Goal: Transaction & Acquisition: Download file/media

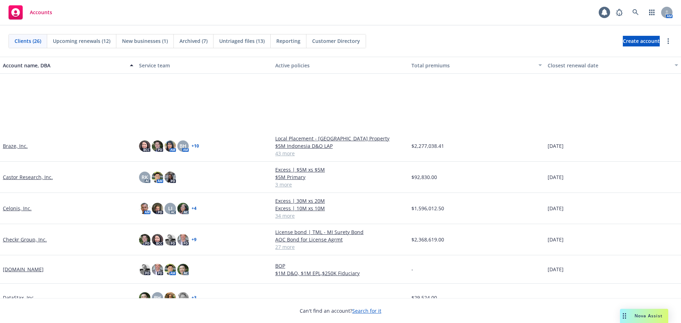
scroll to position [177, 0]
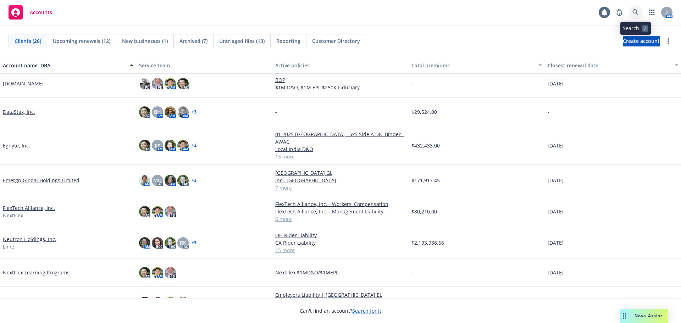
click at [634, 15] on icon at bounding box center [635, 12] width 6 height 6
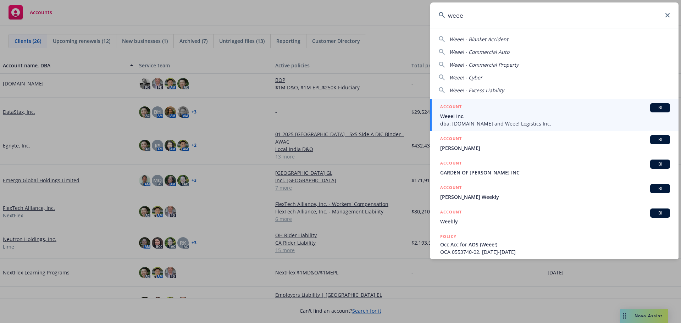
type input "weee"
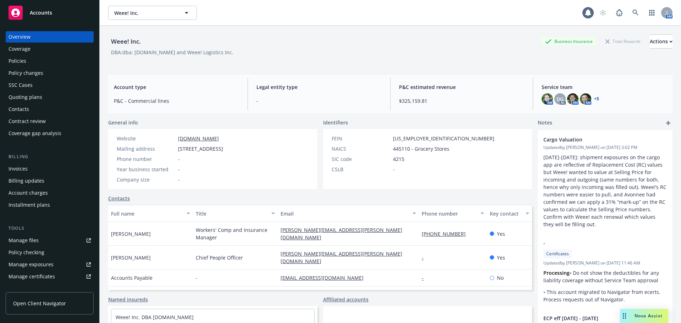
click at [27, 59] on div "Policies" at bounding box center [50, 60] width 82 height 11
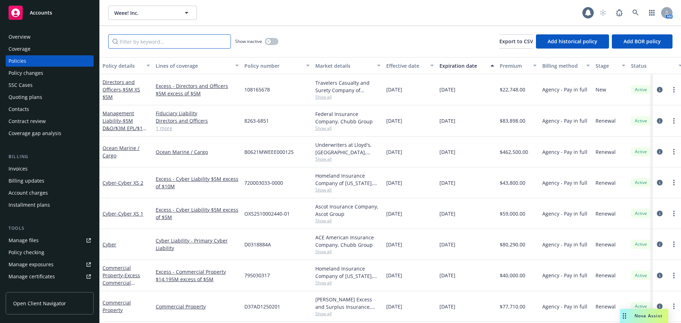
click at [148, 44] on input "Filter by keyword..." at bounding box center [169, 41] width 123 height 14
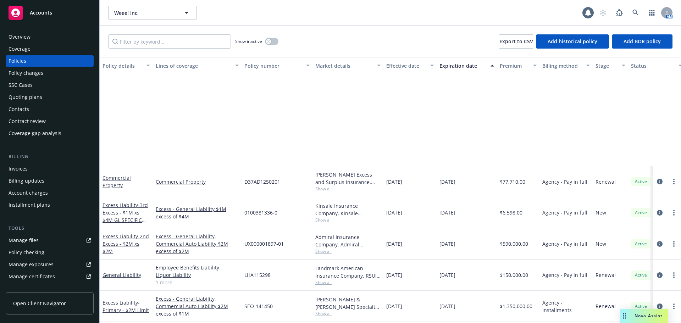
scroll to position [248, 0]
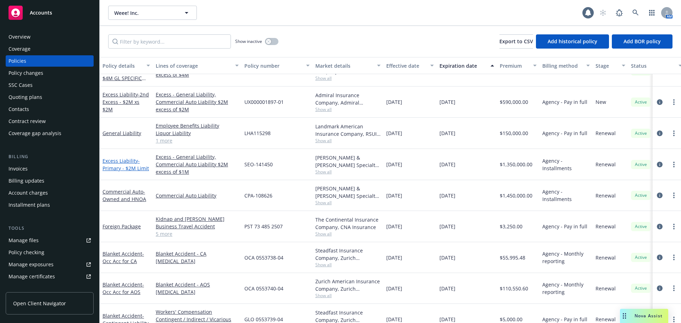
drag, startPoint x: 126, startPoint y: 167, endPoint x: 113, endPoint y: 167, distance: 12.4
click at [126, 167] on span "- Primary - $2M Limit" at bounding box center [125, 164] width 46 height 14
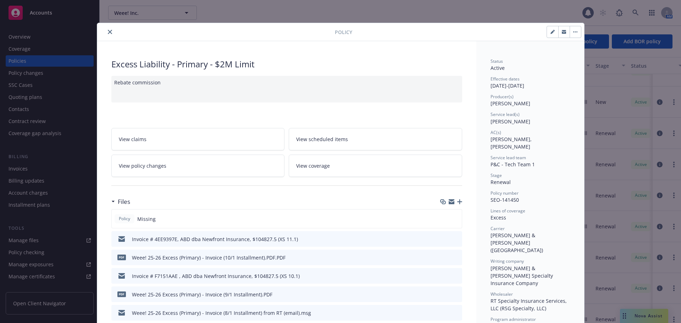
click at [457, 200] on icon "button" at bounding box center [459, 201] width 5 height 5
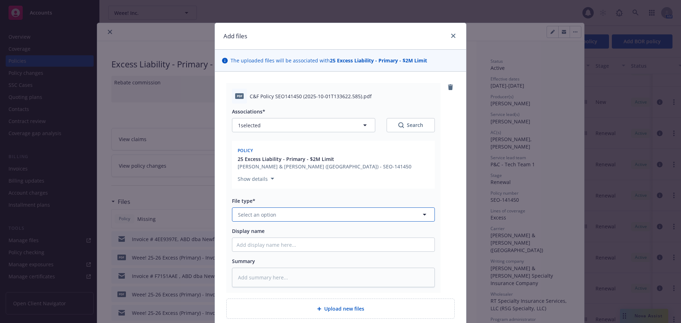
click at [295, 210] on button "Select an option" at bounding box center [333, 214] width 203 height 14
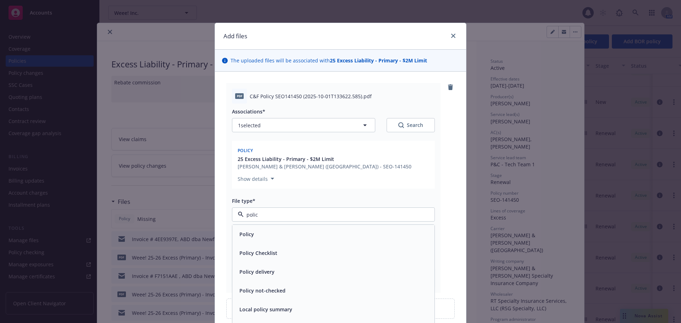
type input "policy"
click at [253, 239] on div "Policy" at bounding box center [334, 234] width 194 height 10
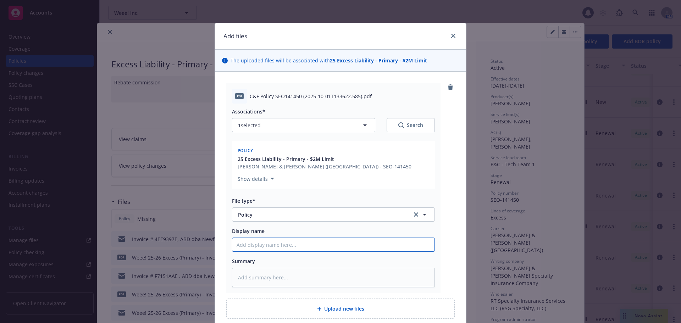
click at [250, 243] on input "Display name" at bounding box center [333, 244] width 202 height 13
type textarea "x"
type input "We"
type textarea "x"
type input "Wee"
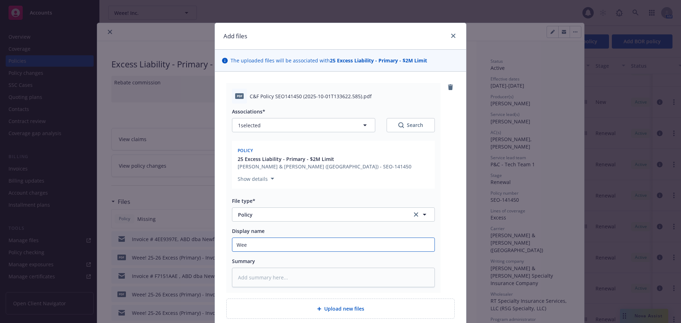
type textarea "x"
type input "Weee"
type textarea "x"
type input "Weee_"
type textarea "x"
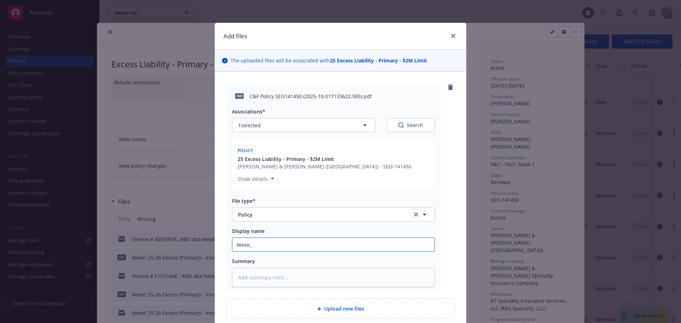
type input "Weee_2"
type textarea "x"
type input "Weee_25"
type textarea "x"
type input "Weee_25"
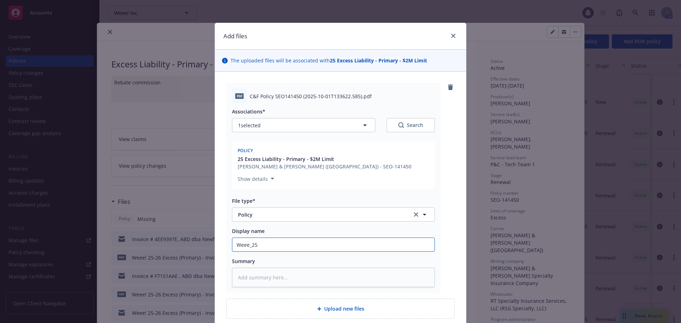
type textarea "x"
type input "Weee_25 E"
type textarea "x"
type input "Weee_25 Ex"
type textarea "x"
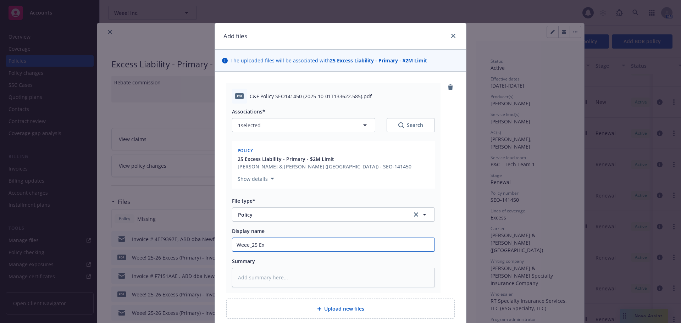
type input "Weee_25 Exc"
type textarea "x"
type input "Weee_25 Exce"
type textarea "x"
type input "Weee_25 Exces"
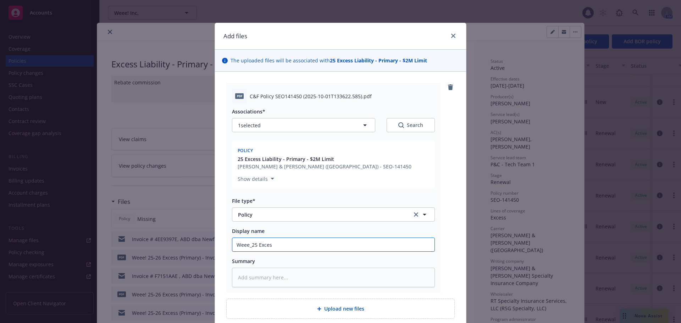
type textarea "x"
type input "Weee_25 Excess"
type textarea "x"
type input "Weee_25 Exces"
type textarea "x"
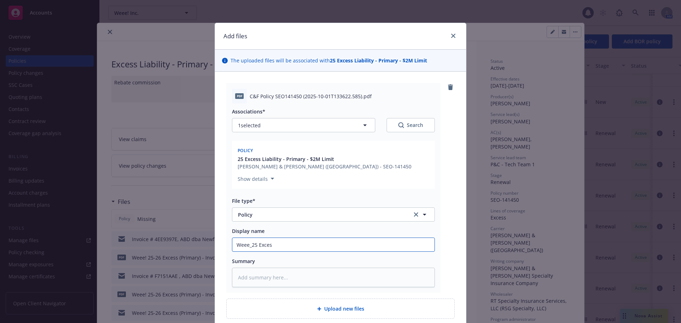
type input "Weee_25 Exce"
type textarea "x"
type input "Weee_25 Exc"
type textarea "x"
type input "Weee_25 Ex"
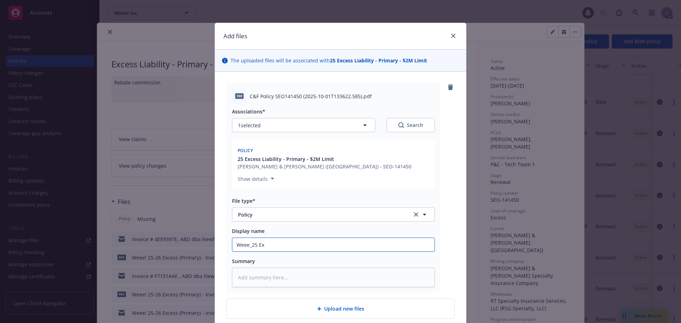
type textarea "x"
type input "Weee_25 E"
type textarea "x"
type input "Weee_25"
type textarea "x"
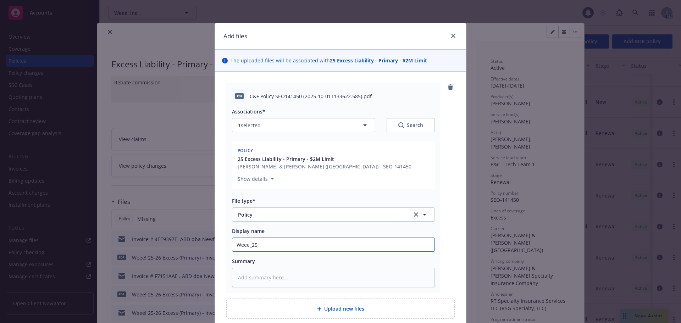
type input "Weee_25 2"
type textarea "x"
type input "Weee_25 $"
type textarea "x"
type input "Weee_25 $2M"
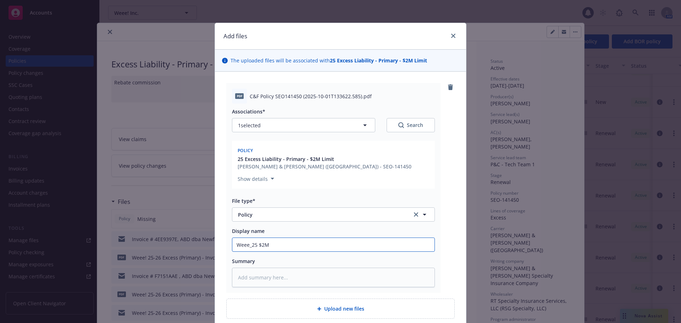
type textarea "x"
type input "Weee_25 $2MN"
type textarea "x"
type input "Weee_25 $2M"
type textarea "x"
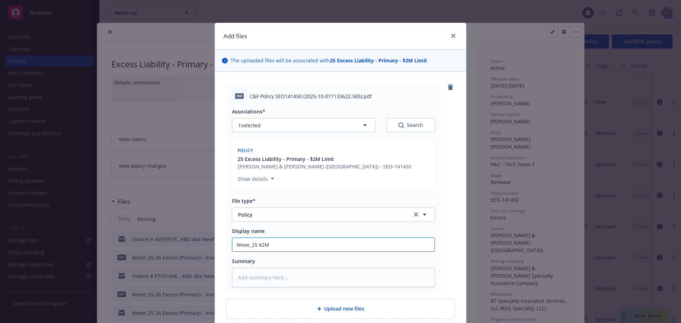
type input "Weee_25 $2M"
type textarea "x"
type input "Weee_25 $2M E"
type textarea "x"
type input "Weee_25 $2M Ex"
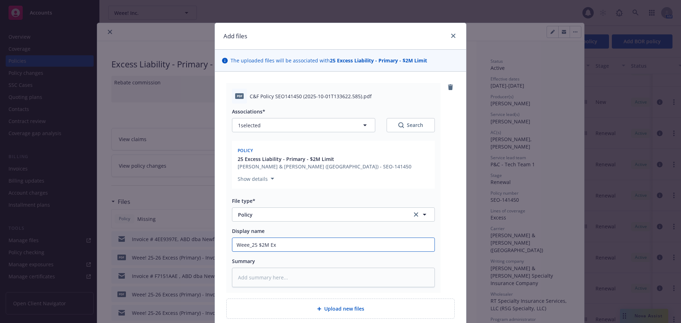
type textarea "x"
type input "Weee_25 $2M Exc"
type textarea "x"
type input "Weee_25 $2M Exce"
type textarea "x"
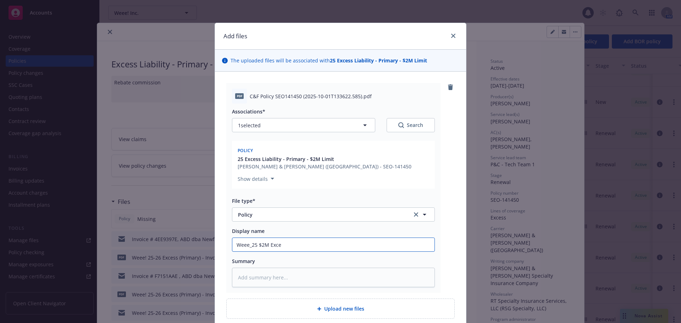
type input "Weee_25 $2M Exces"
type textarea "x"
type input "Weee_25 $2M Excess"
type textarea "x"
type input "Weee_25 $2M Excess"
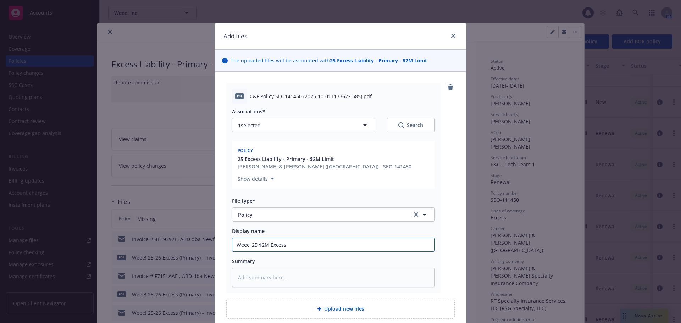
type textarea "x"
type input "Weee_25 $2M Excess L"
type textarea "x"
type input "Weee_25 $2M Excess Li"
type textarea "x"
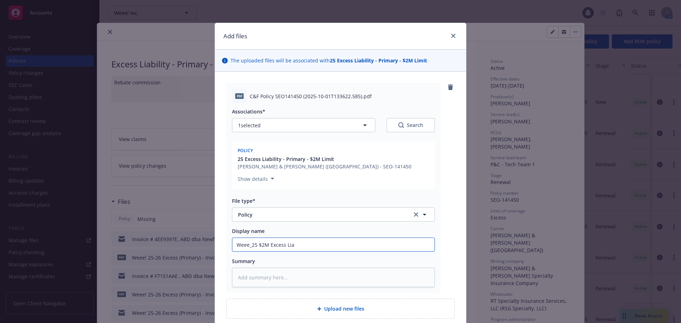
type input "Weee_25 $2M Excess Liab"
type textarea "x"
type input "Weee_25 $2M Excess Liabi"
type textarea "x"
type input "Weee_25 $2M Excess Liabili"
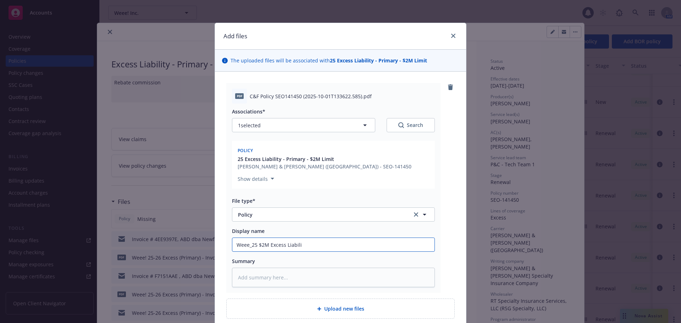
type textarea "x"
type input "Weee_25 $2M Excess Liability"
type textarea "x"
type input "Weee_25 $2M Excess Liability"
type textarea "x"
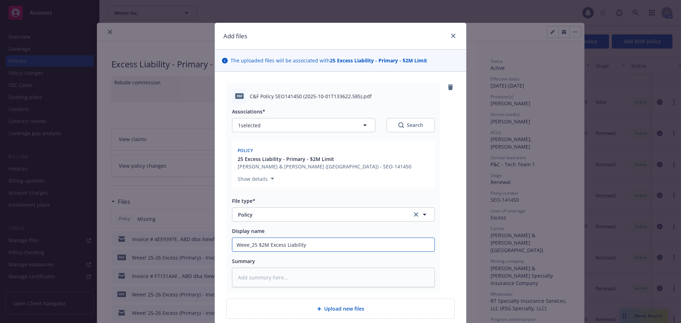
type input "Weee_25 $2M Excess Liability P"
type textarea "x"
type input "Weee_25 $2M Excess Liability Pol"
type textarea "x"
type input "Weee_25 $2M Excess Liability Poli"
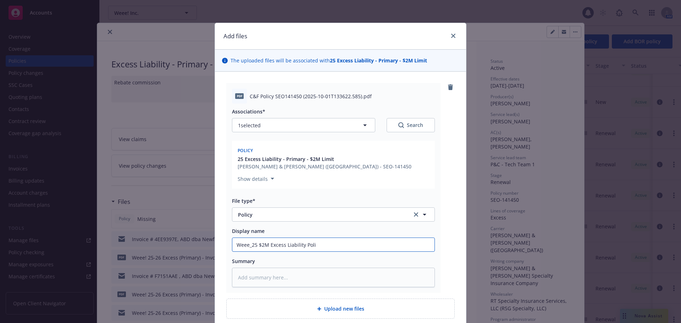
type textarea "x"
type input "Weee_25 $2M Excess Liability Policy"
type textarea "x"
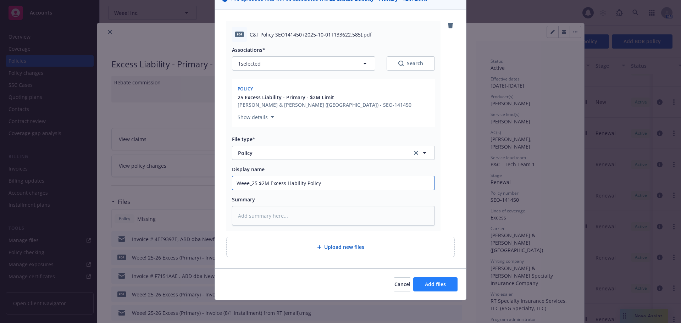
type input "Weee_25 $2M Excess Liability Policy"
click at [441, 283] on span "Add files" at bounding box center [435, 284] width 21 height 7
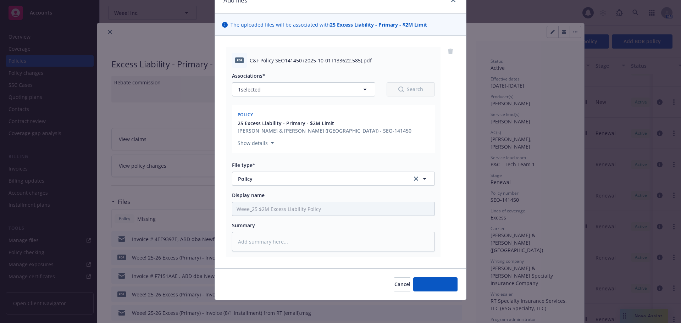
scroll to position [36, 0]
type textarea "x"
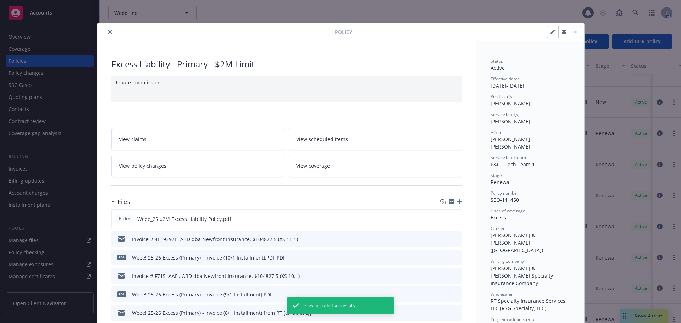
click at [108, 31] on icon "close" at bounding box center [110, 32] width 4 height 4
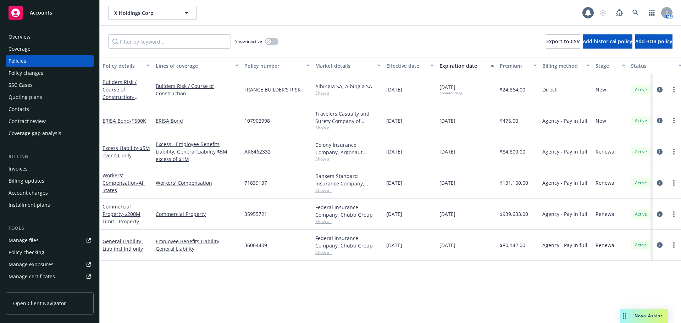
drag, startPoint x: 111, startPoint y: 155, endPoint x: 68, endPoint y: 157, distance: 43.0
click at [111, 155] on span "- $5M over GL only" at bounding box center [126, 152] width 48 height 14
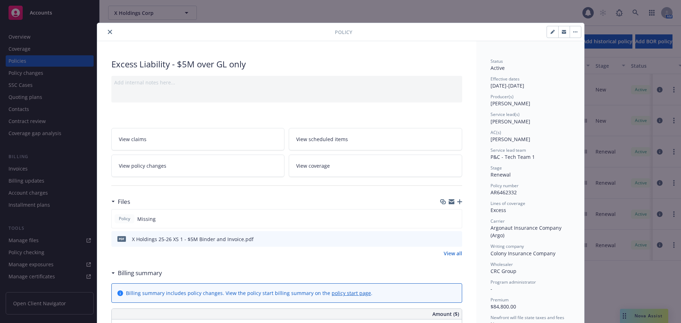
click at [457, 204] on icon "button" at bounding box center [459, 201] width 5 height 5
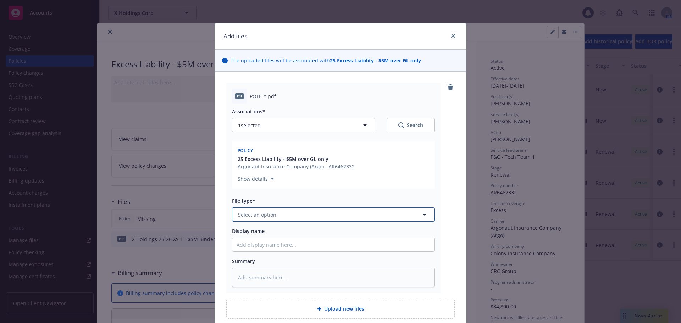
click at [251, 211] on button "Select an option" at bounding box center [333, 214] width 203 height 14
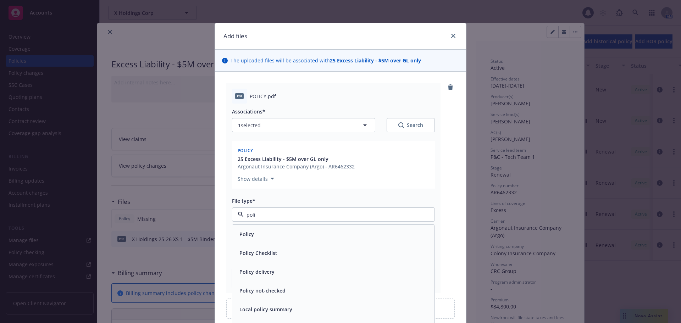
type input "polic"
click at [250, 229] on div "Policy" at bounding box center [246, 234] width 19 height 10
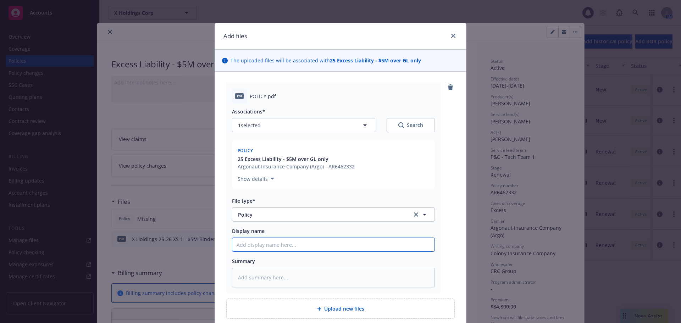
click at [247, 245] on input "Display name" at bounding box center [333, 244] width 202 height 13
type textarea "x"
type input "X"
type textarea "x"
type input "X"
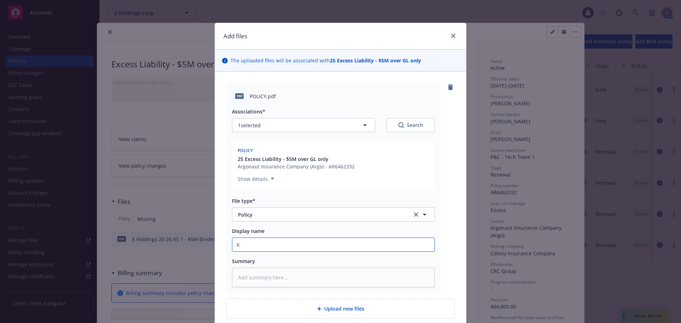
type textarea "x"
type input "X C"
type textarea "x"
type input "X Co"
type textarea "x"
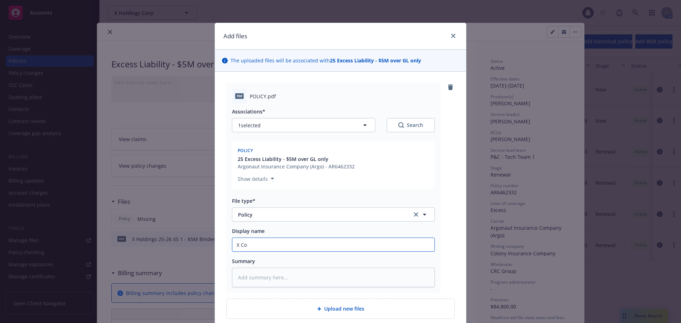
type input "X Cor"
type textarea "x"
type input "X Corp"
type textarea "x"
type input "X Corp_"
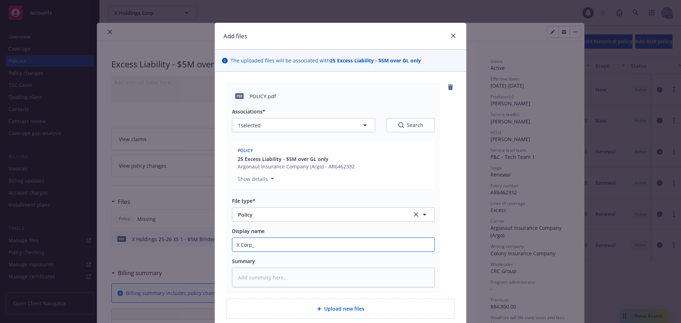
type textarea "x"
type input "X Corp"
type textarea "x"
type input "X Cor"
type textarea "x"
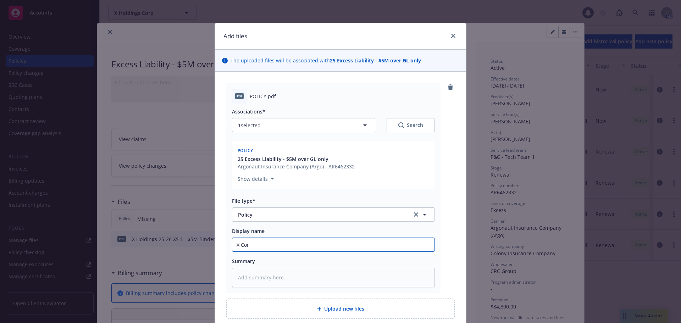
type input "X Co"
type textarea "x"
type input "X C"
type textarea "x"
type input "X"
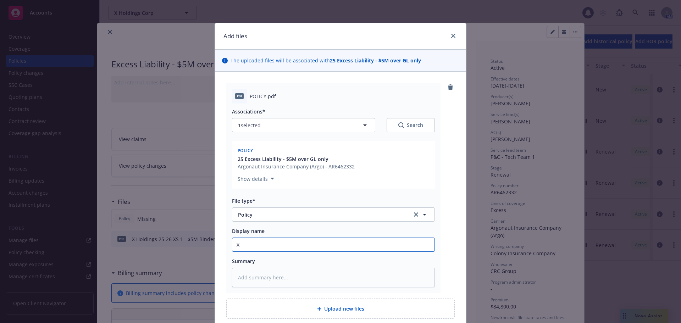
type textarea "x"
type input "X HO"
type textarea "x"
type input "X HOld"
type textarea "x"
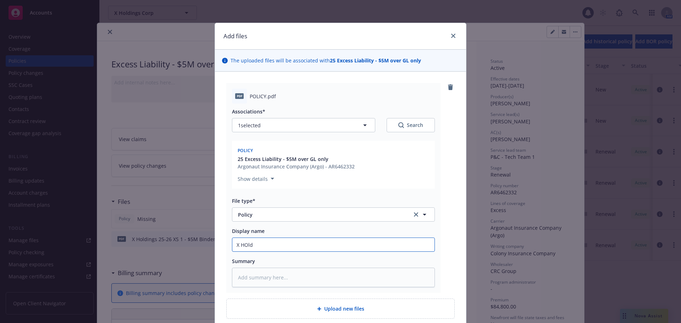
type input "X HOldi"
type textarea "x"
type input "X HOldin"
type textarea "x"
type input "X HOldings"
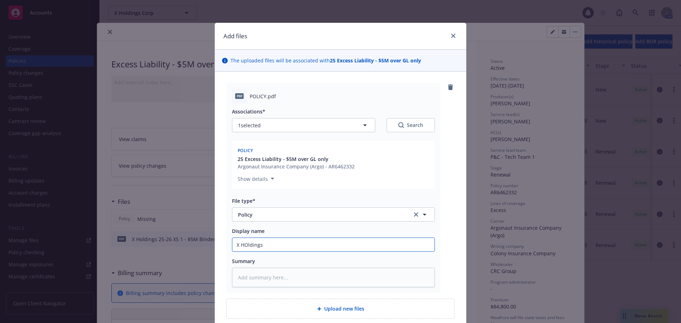
type textarea "x"
type input "X HOlding"
type textarea "x"
type input "X HOldin"
type textarea "x"
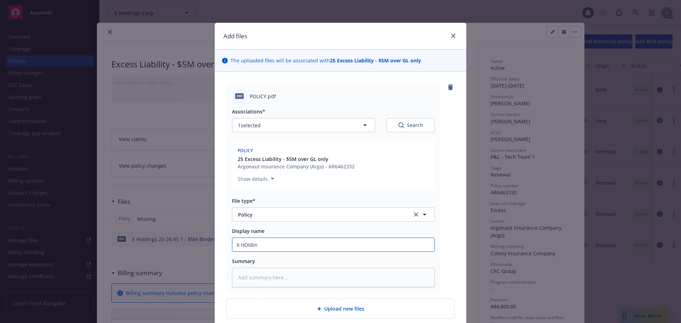
type input "X HOldi"
type textarea "x"
type input "X HOld"
type textarea "x"
type input "X HOl"
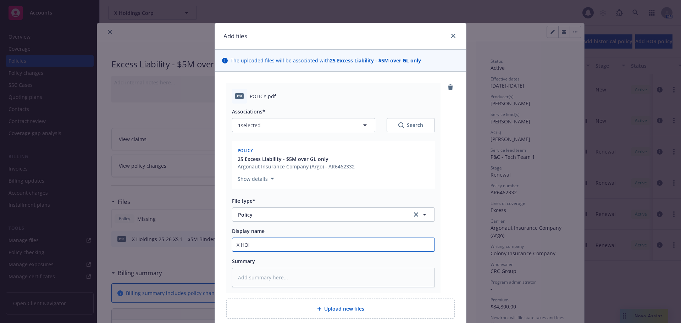
type textarea "x"
type input "X HO"
type textarea "x"
type input "X H"
type textarea "x"
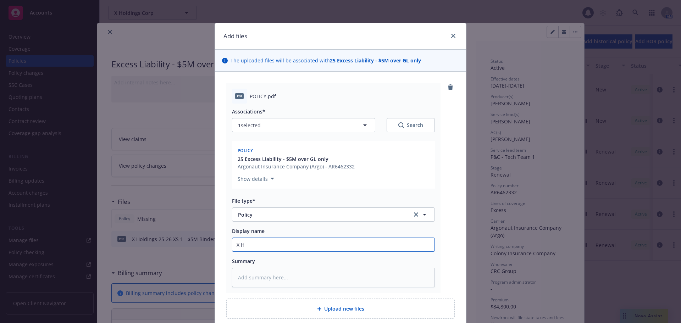
type input "X Ho"
type textarea "x"
type input "X Hold"
type textarea "x"
type input "X Holdi"
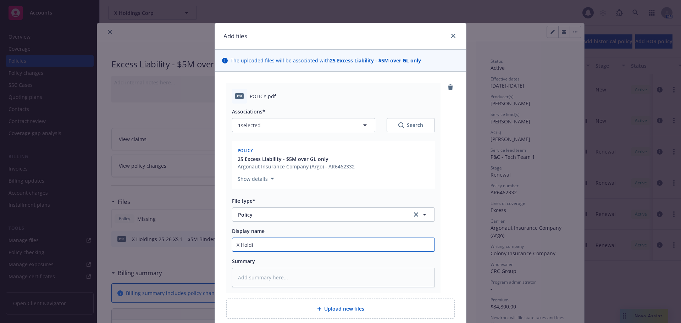
type textarea "x"
type input "X Holdin"
type textarea "x"
type input "X Holdings"
type textarea "x"
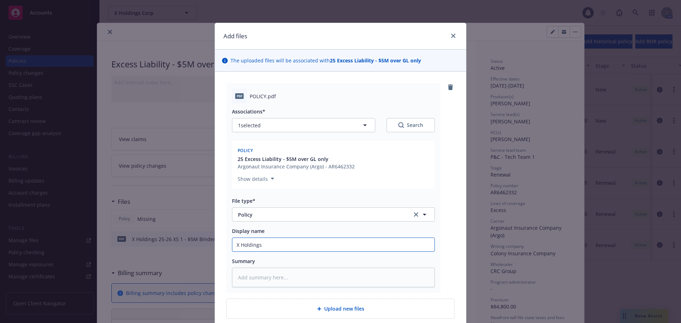
type input "X Holdings_"
type textarea "x"
type input "X Holdings_@"
type textarea "x"
type input "X Holdings_"
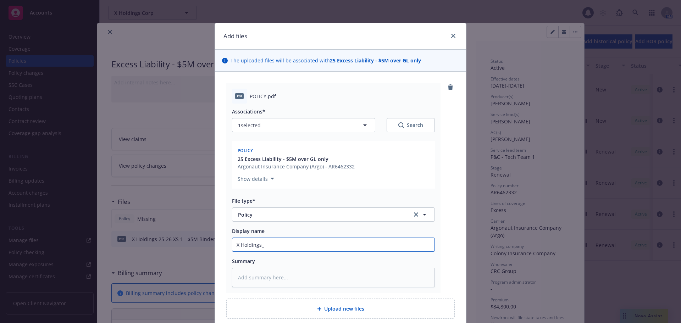
click at [274, 244] on input "X Holdings_" at bounding box center [333, 244] width 202 height 13
type textarea "x"
type input "X Holdings_2"
type textarea "x"
type input "X Holdings_25"
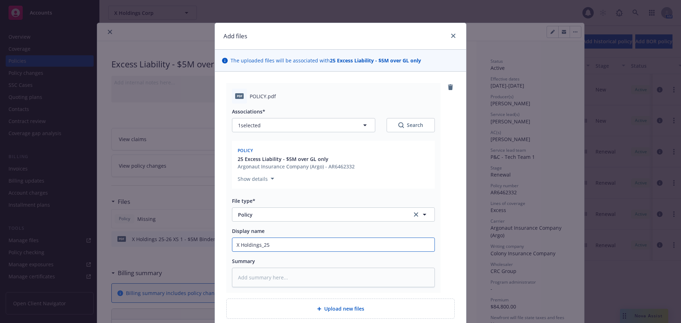
type textarea "x"
type input "X Holdings_25"
type textarea "x"
type input "X Holdings_25 $"
type textarea "x"
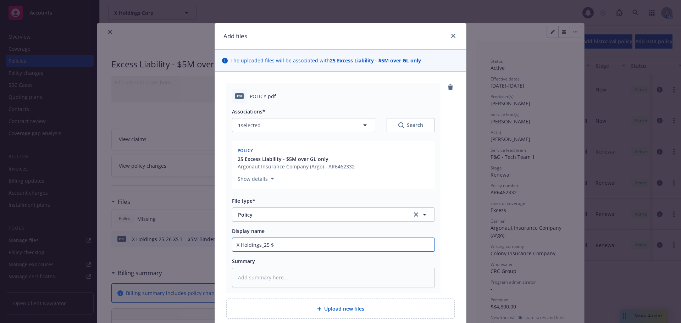
type input "X Holdings_25 $5"
type textarea "x"
type input "X Holdings_25 $5M"
type textarea "x"
type input "X Holdings_25 $5M"
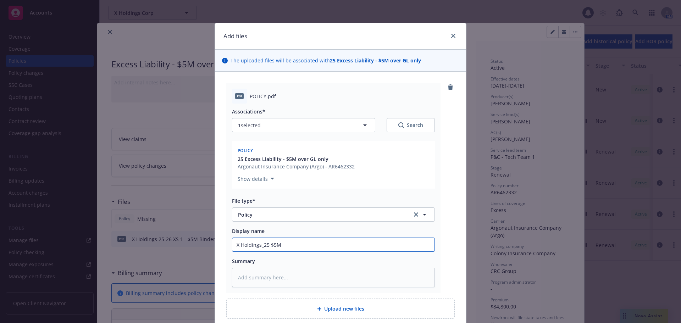
type textarea "x"
type input "X Holdings_25 $5M E"
type textarea "x"
type input "X Holdings_25 $5M Ex"
type textarea "x"
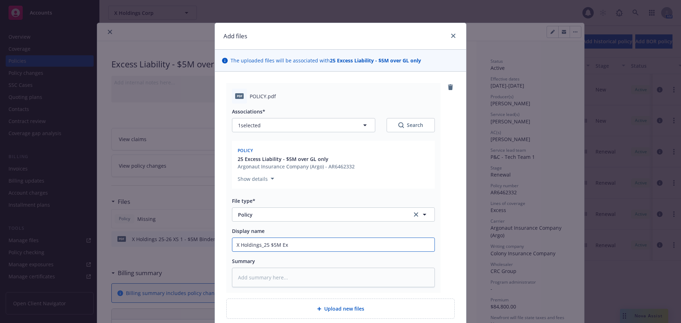
type input "X Holdings_25 $5M Exc"
type textarea "x"
type input "X Holdings_25 $5M Exce"
type textarea "x"
type input "X Holdings_25 $5M Exces"
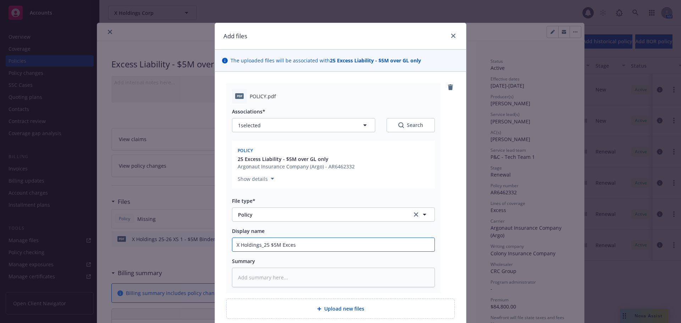
type textarea "x"
type input "X Holdings_25 $5M Excess"
type textarea "x"
type input "X Holdings_25 $5M Excess"
type textarea "x"
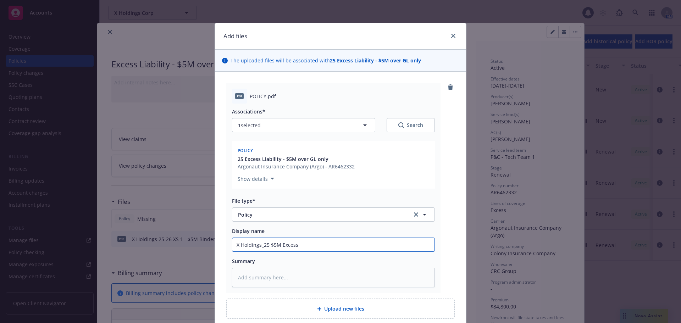
type input "X Holdings_25 $5M Excess"
type textarea "x"
type input "X Holdings_25 $5M Exces"
type textarea "x"
type input "X Holdings_25 $5M Exce"
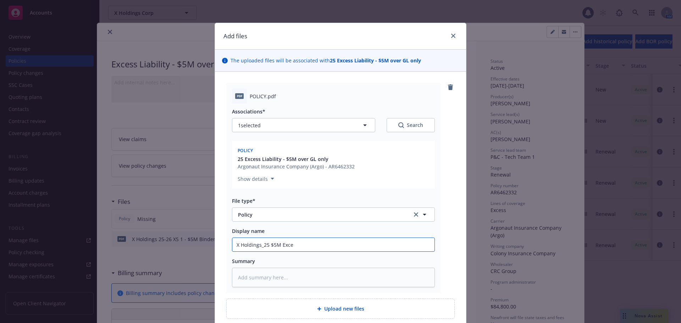
type textarea "x"
type input "X Holdings_25 $5M Exc"
type textarea "x"
type input "X Holdings_25 $5M Ex"
type textarea "x"
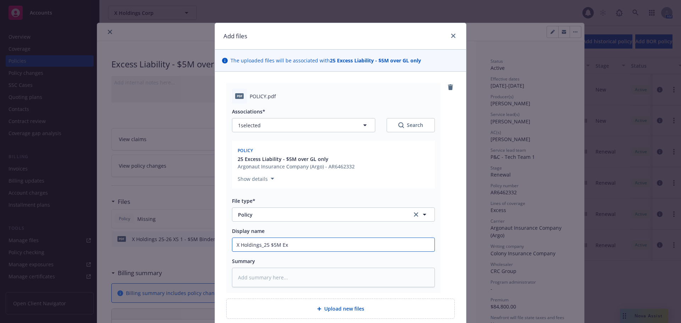
type input "X Holdings_25 $5M E"
type textarea "x"
type input "X Holdings_25 $5M x"
type textarea "x"
type input "X Holdings_25 $5M xs"
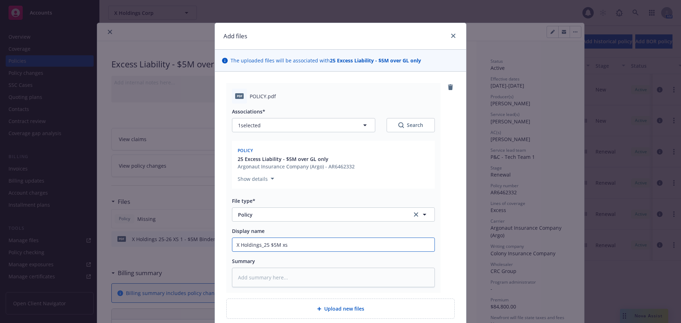
type textarea "x"
type input "X Holdings_25 $5M xs"
type textarea "x"
type input "X Holdings_25 $5M xs $"
type textarea "x"
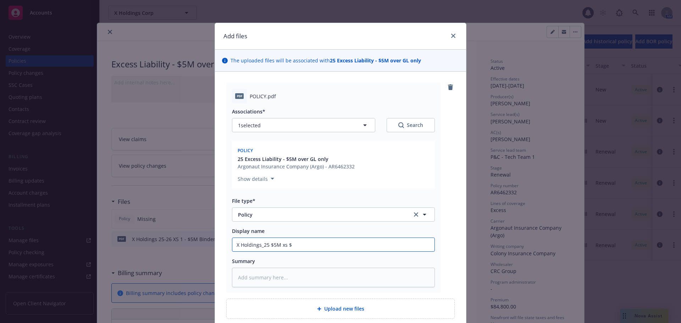
type input "X Holdings_25 $5M xs $1"
type textarea "x"
type input "X Holdings_25 $5M xs $1M"
type textarea "x"
type input "X Holdings_25 $5M xs $1M"
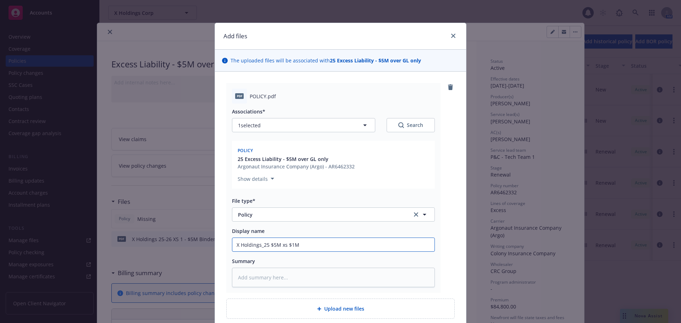
type textarea "x"
type input "X Holdings_25 $5M xs $1M L"
type textarea "x"
type input "X Holdings_25 $5M xs $1M Li"
type textarea "x"
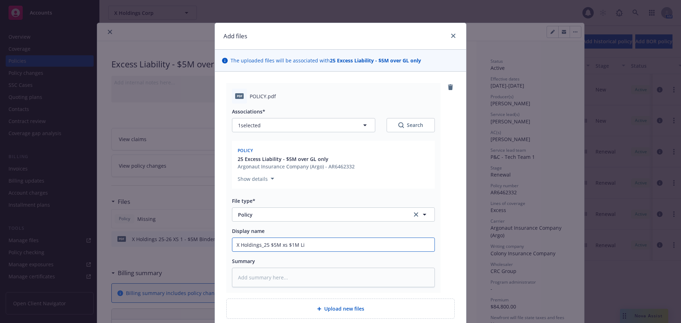
type input "X Holdings_25 $5M xs $1M L"
type textarea "x"
type input "X Holdings_25 $5M xs $1M"
type textarea "x"
type input "X Holdings_25 $5M xs $1M E"
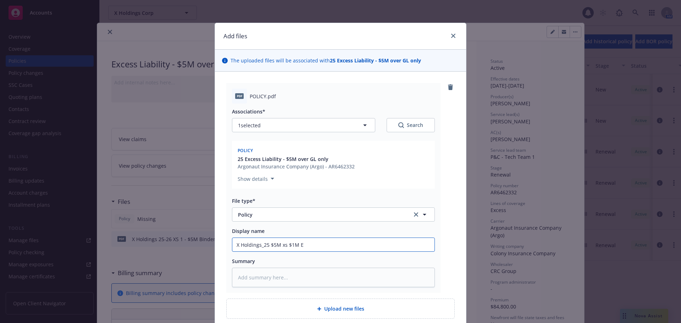
type textarea "x"
type input "X Holdings_25 $5M xs $1M Ex"
type textarea "x"
type input "X Holdings_25 $5M xs $1M Exce"
type textarea "x"
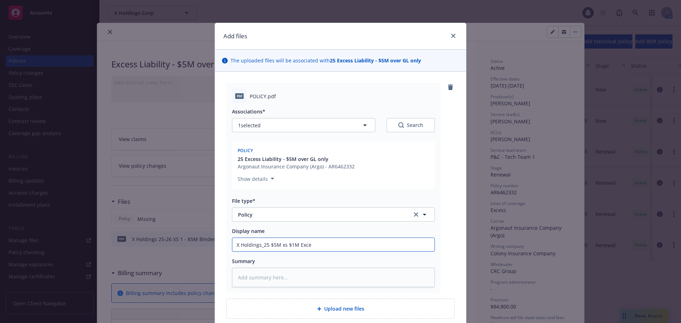
type input "X Holdings_25 $5M xs $1M Exces"
type textarea "x"
type input "X Holdings_25 $5M xs $1M Excess"
type textarea "x"
type input "X Holdings_25 $5M xs $1M Excess"
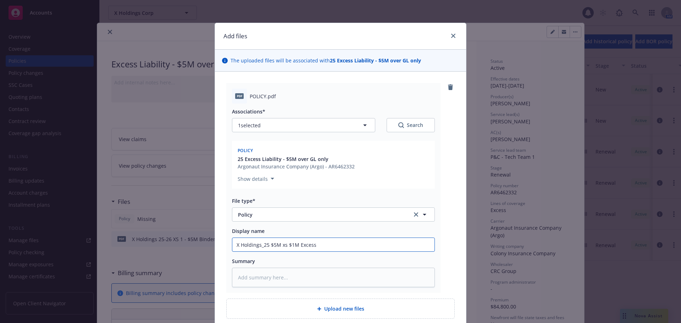
type textarea "x"
type input "X Holdings_25 $5M xs $1M Excess L"
type textarea "x"
type input "X Holdings_25 $5M xs $1M Excess Lia"
type textarea "x"
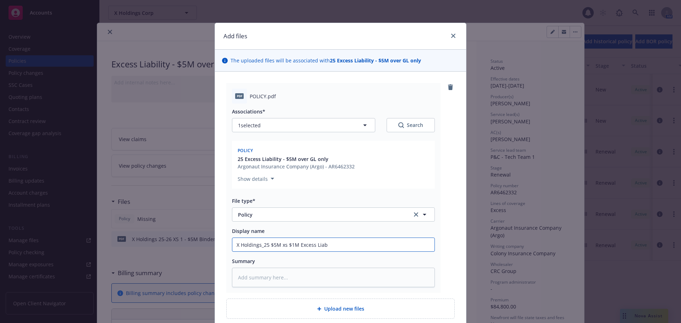
type input "X Holdings_25 $5M xs $1M Excess Liabi"
type textarea "x"
type input "X Holdings_25 $5M xs $1M Excess Liabil"
type textarea "x"
type input "X Holdings_25 $5M xs $1M Excess Liabili"
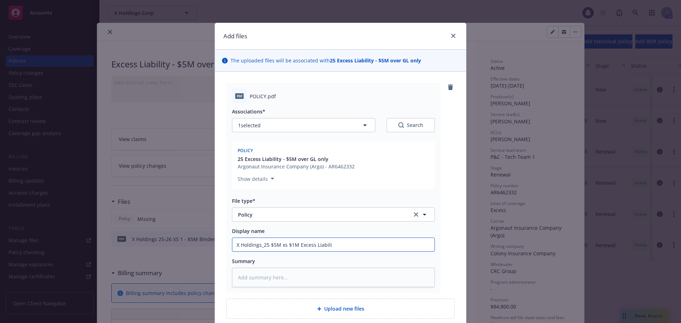
type textarea "x"
type input "X Holdings_25 $5M xs $1M Excess Liability"
type textarea "x"
type input "X Holdings_25 $5M xs $1M Excess Liability"
type textarea "x"
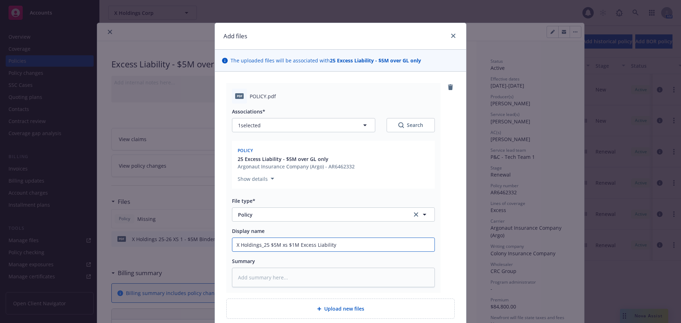
type input "X Holdings_25 $5M xs $1M Excess Liability P"
type textarea "x"
type input "X Holdings_25 $5M xs $1M Excess Liability Po"
type textarea "x"
type input "X Holdings_25 $5M xs $1M Excess Liability Pol"
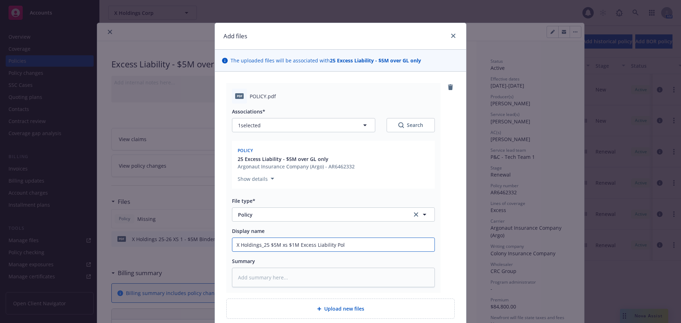
type textarea "x"
type input "X Holdings_25 $5M xs $1M Excess Liability Polic"
type textarea "x"
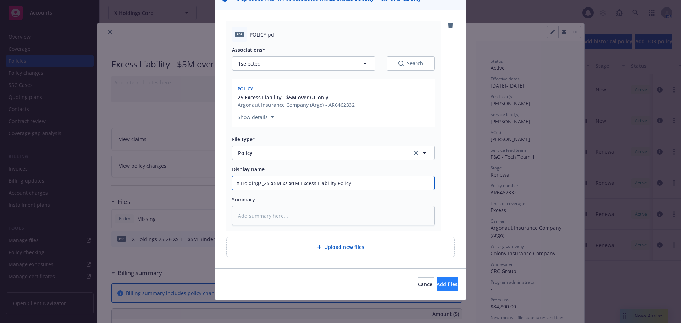
type input "X Holdings_25 $5M xs $1M Excess Liability Policy"
click at [439, 282] on span "Add files" at bounding box center [447, 284] width 21 height 7
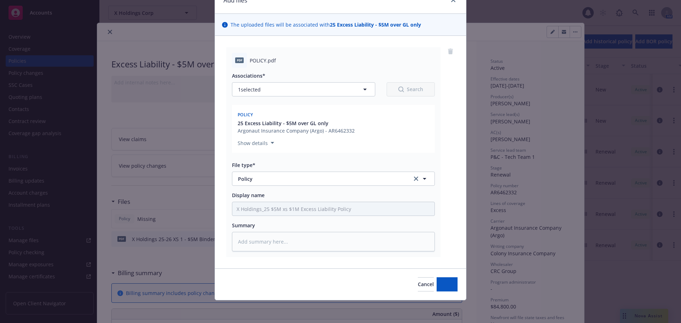
scroll to position [36, 0]
type textarea "x"
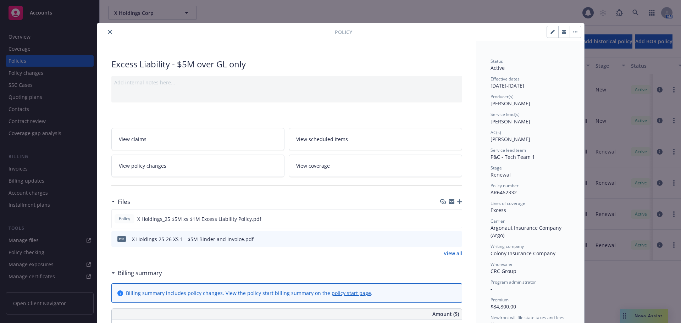
drag, startPoint x: 106, startPoint y: 31, endPoint x: 115, endPoint y: 28, distance: 9.8
click at [108, 31] on icon "close" at bounding box center [110, 32] width 4 height 4
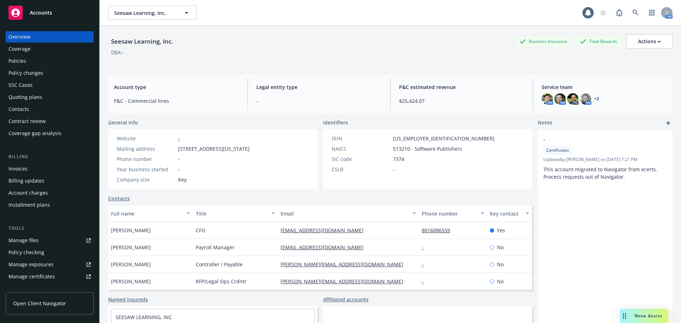
click at [28, 57] on div "Policies" at bounding box center [50, 60] width 82 height 11
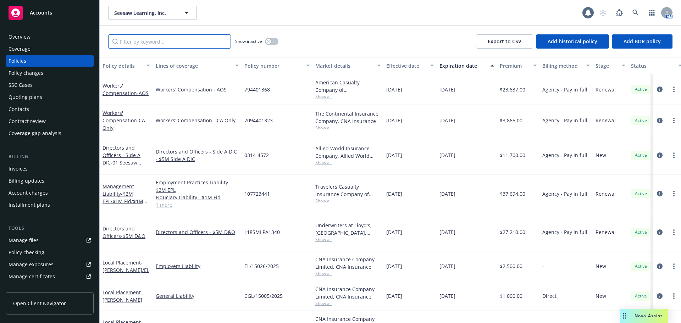
click at [146, 45] on input "Filter by keyword..." at bounding box center [169, 41] width 123 height 14
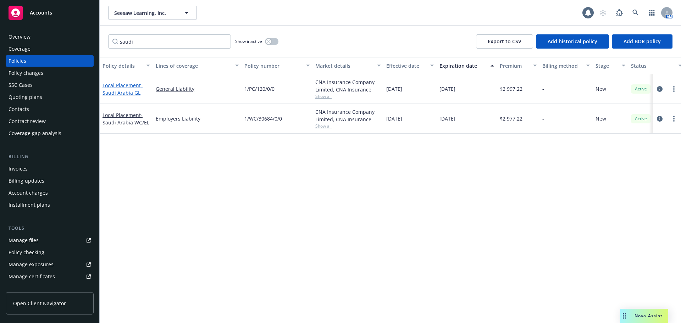
click at [130, 92] on span "- [GEOGRAPHIC_DATA] GL" at bounding box center [122, 89] width 40 height 14
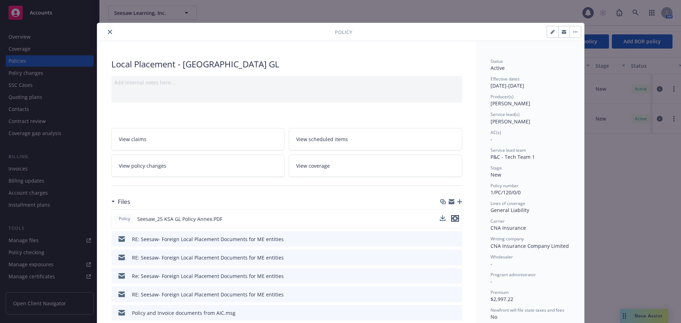
click at [452, 219] on icon "preview file" at bounding box center [455, 218] width 6 height 5
click at [441, 219] on icon "download file" at bounding box center [443, 219] width 6 height 6
click at [108, 32] on icon "close" at bounding box center [110, 32] width 4 height 4
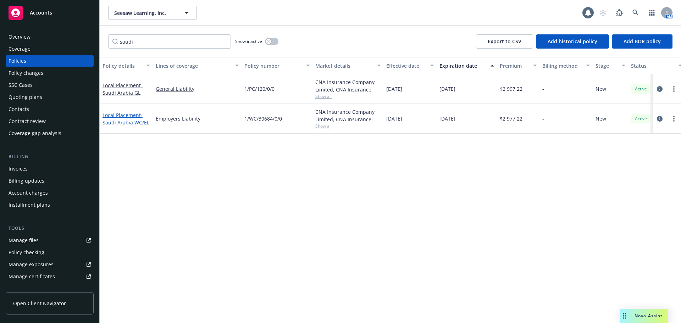
click at [133, 120] on span "- [GEOGRAPHIC_DATA] WC/EL" at bounding box center [125, 119] width 47 height 14
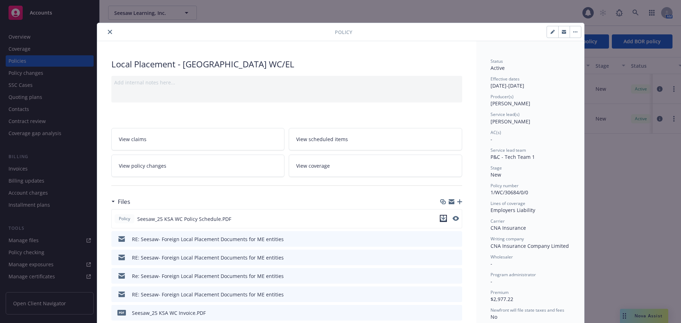
click at [441, 220] on icon "download file" at bounding box center [443, 219] width 6 height 6
drag, startPoint x: 107, startPoint y: 33, endPoint x: 100, endPoint y: 29, distance: 8.5
click at [108, 33] on icon "close" at bounding box center [110, 32] width 4 height 4
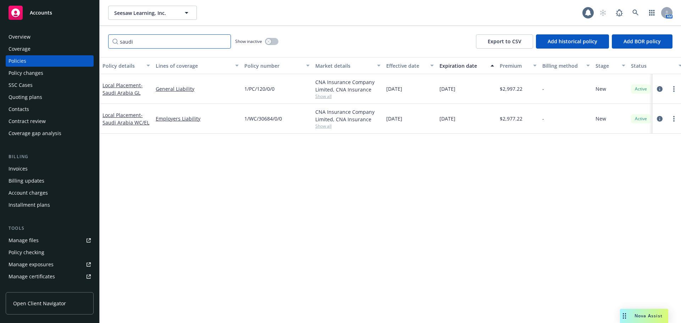
click at [151, 41] on input "saudi" at bounding box center [169, 41] width 123 height 14
type input "s"
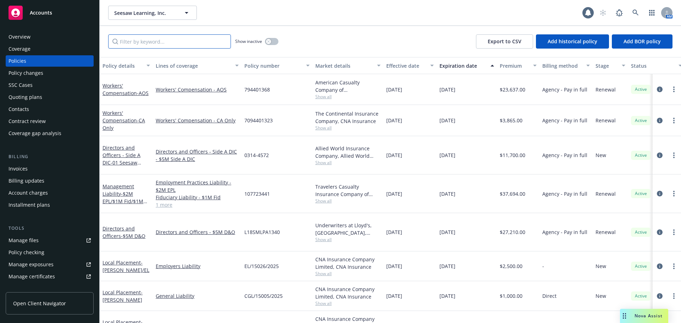
click at [139, 43] on input "Filter by keyword..." at bounding box center [169, 41] width 123 height 14
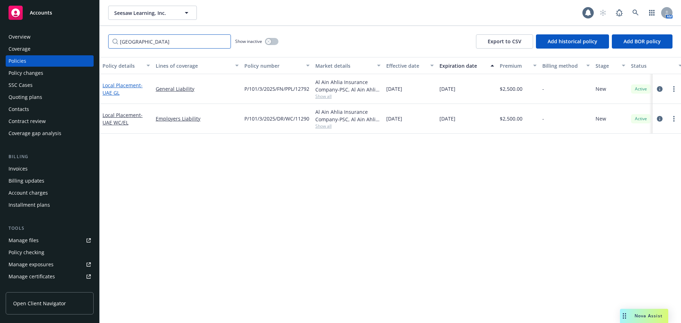
type input "[GEOGRAPHIC_DATA]"
click at [112, 94] on span "- [GEOGRAPHIC_DATA] GL" at bounding box center [122, 89] width 40 height 14
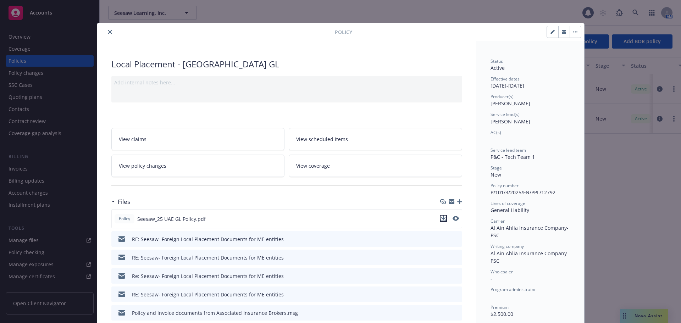
click at [442, 220] on icon "download file" at bounding box center [443, 219] width 6 height 6
click at [108, 32] on icon "close" at bounding box center [110, 32] width 4 height 4
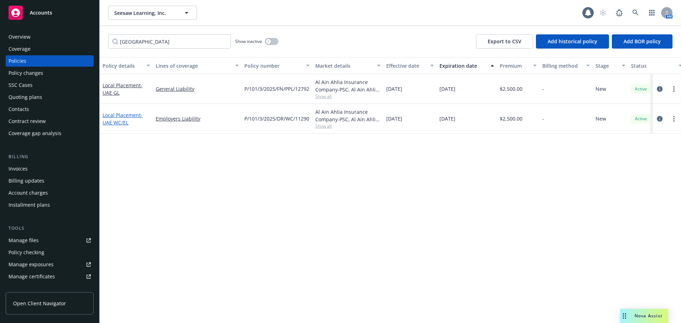
click at [123, 121] on span "- UAE WC/EL" at bounding box center [122, 119] width 40 height 14
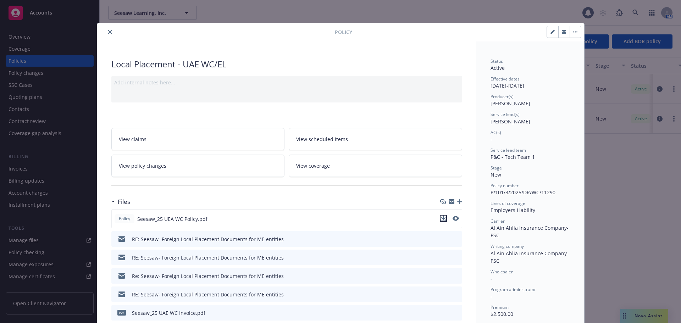
click at [441, 219] on icon "download file" at bounding box center [443, 219] width 6 height 6
click at [108, 32] on icon "close" at bounding box center [110, 32] width 4 height 4
